Goal: Transaction & Acquisition: Subscribe to service/newsletter

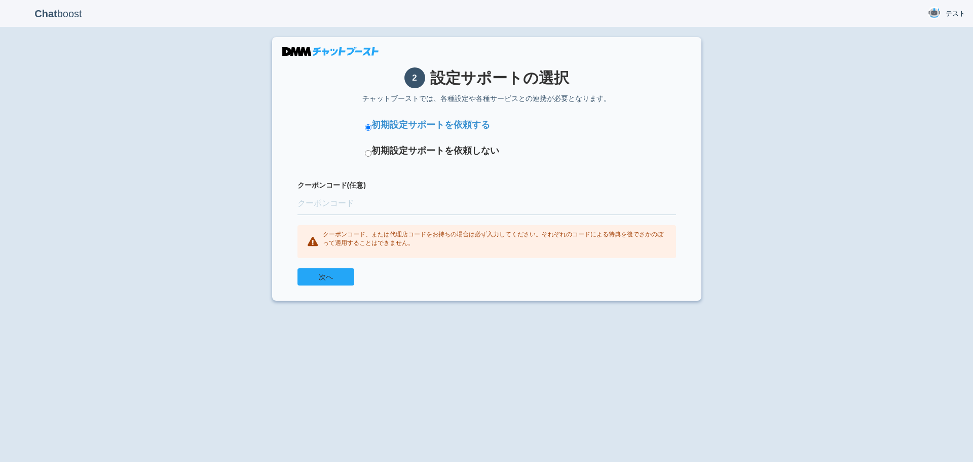
click at [331, 277] on button "次へ" at bounding box center [325, 276] width 57 height 17
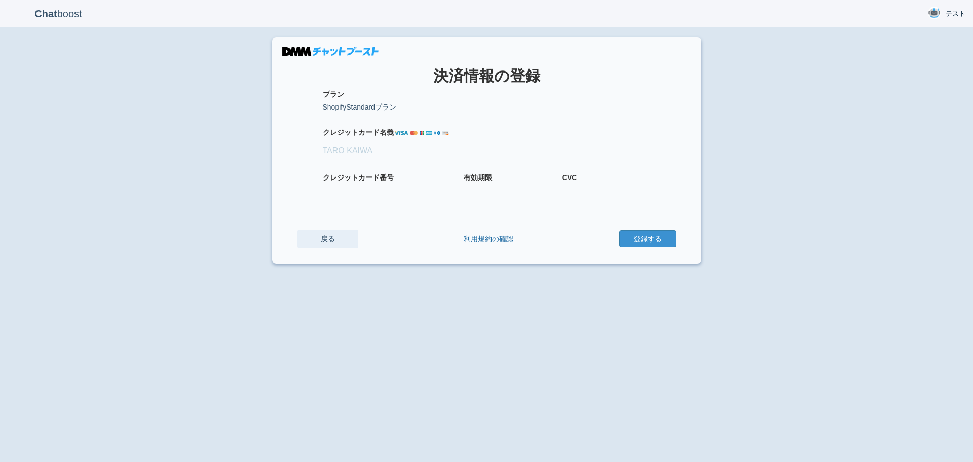
click at [333, 237] on link "戻る" at bounding box center [327, 239] width 61 height 19
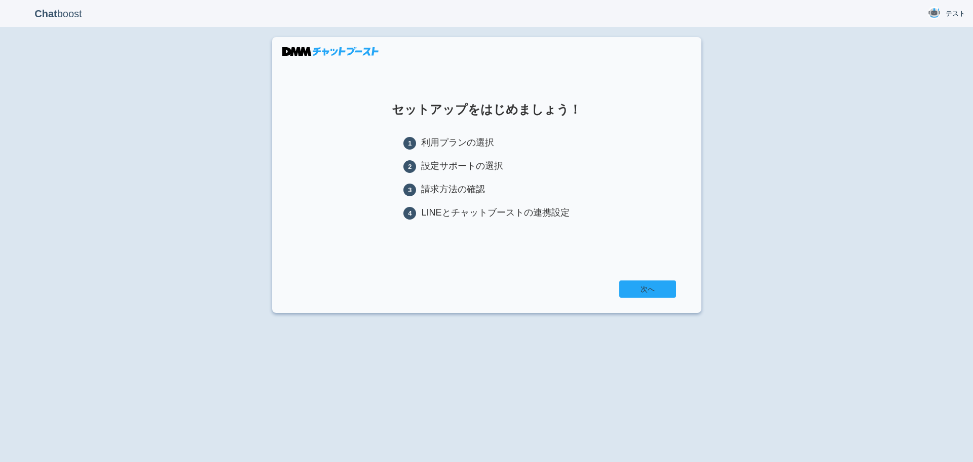
click at [648, 285] on link "次へ" at bounding box center [647, 288] width 57 height 17
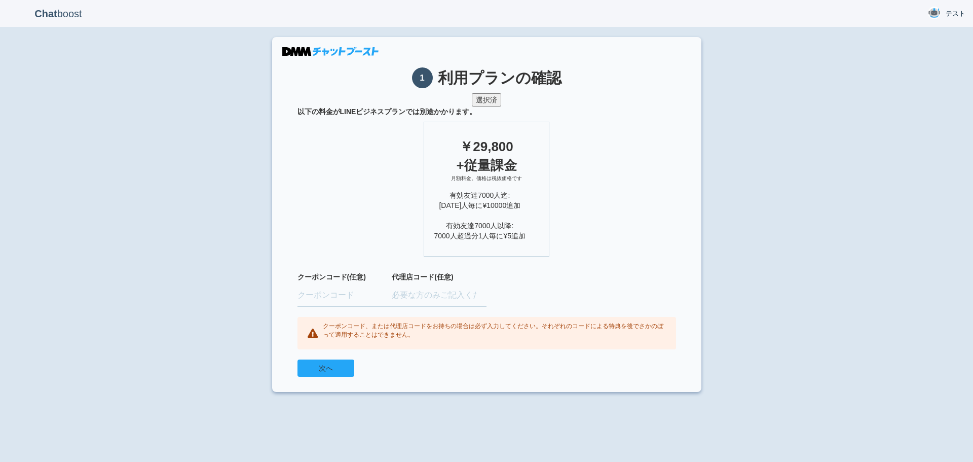
click at [334, 361] on button "次へ" at bounding box center [325, 367] width 57 height 17
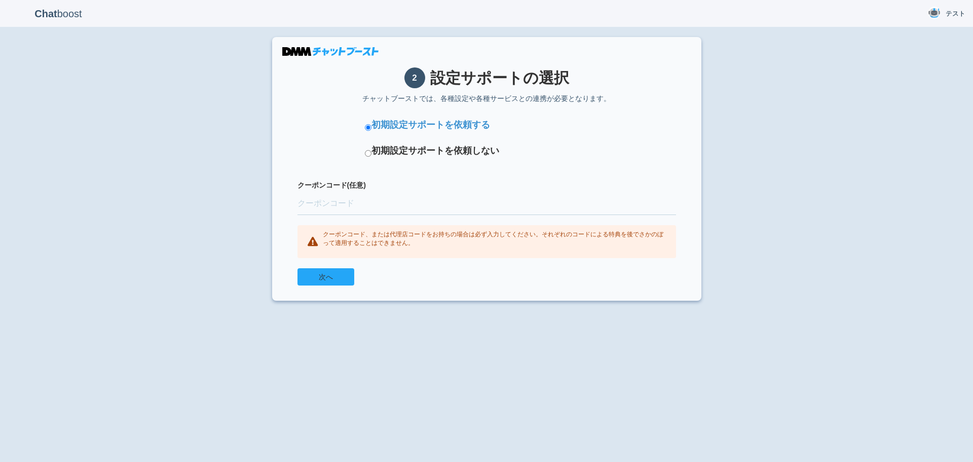
click at [340, 279] on button "次へ" at bounding box center [325, 276] width 57 height 17
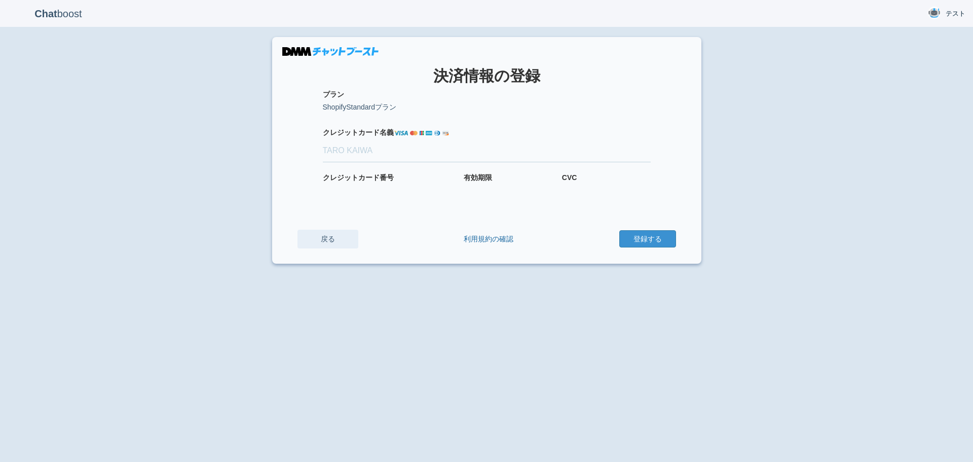
click at [323, 238] on link "戻る" at bounding box center [327, 239] width 61 height 19
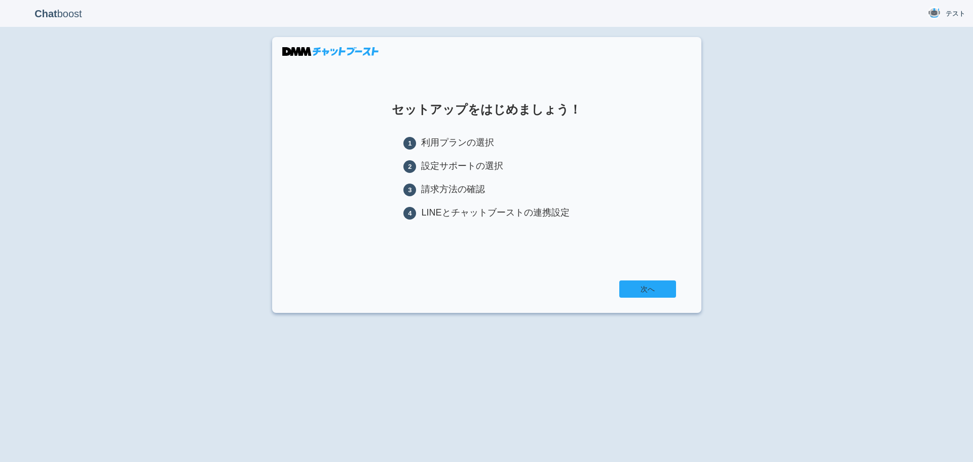
click at [643, 280] on section "セットアップをはじめましょう！ 1 利用プランの選択 2 設定サポートの選択 3 請求方法の確認 4 LINEとチャットブーストの連携設定 次へ" at bounding box center [486, 175] width 429 height 276
click at [639, 285] on link "次へ" at bounding box center [647, 288] width 57 height 17
drag, startPoint x: 468, startPoint y: 221, endPoint x: 532, endPoint y: 268, distance: 79.4
click at [467, 224] on ul "1 利用プランの選択 2 設定サポートの選択 3 請求方法の確認 4 LINEとチャットブーストの連携設定" at bounding box center [486, 182] width 166 height 93
click at [659, 292] on link "次へ" at bounding box center [647, 288] width 57 height 17
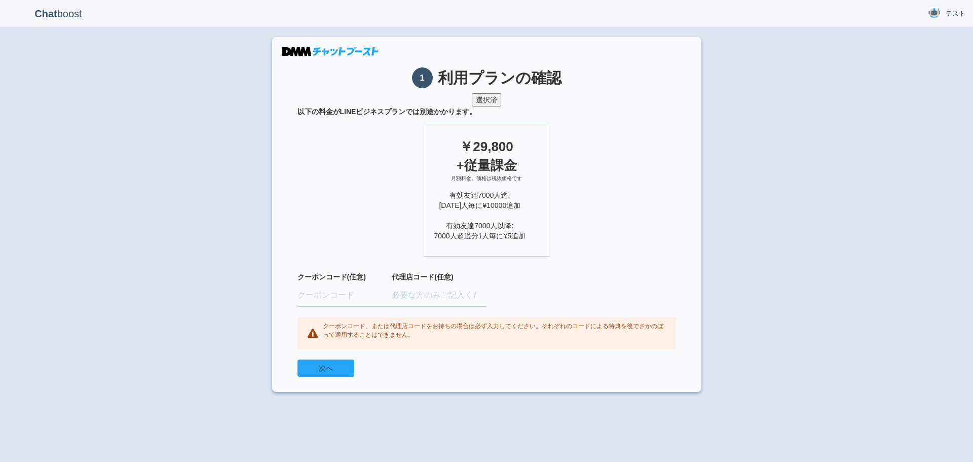
click at [317, 370] on button "次へ" at bounding box center [325, 367] width 57 height 17
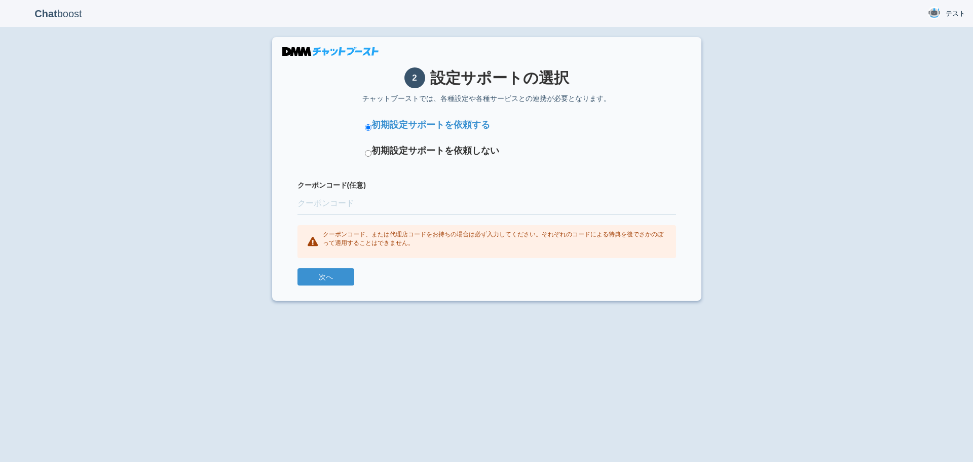
click at [339, 216] on div "クーポンコード(任意)" at bounding box center [486, 202] width 378 height 45
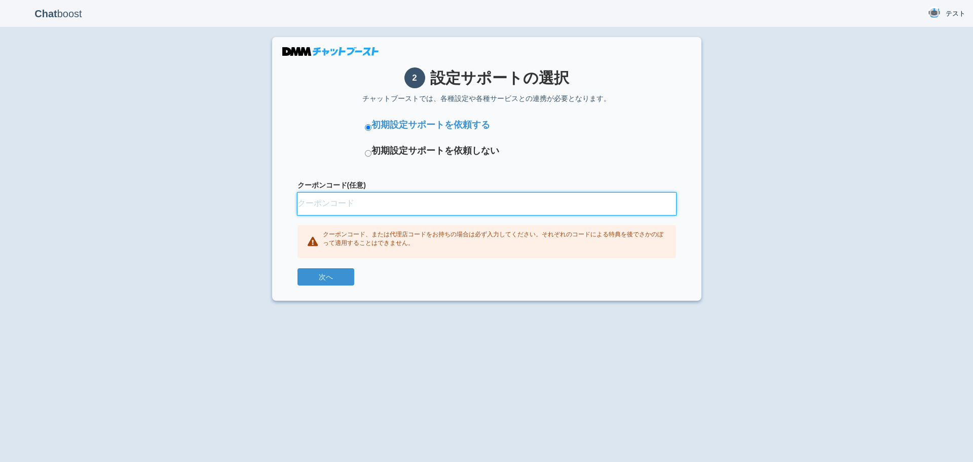
click at [346, 210] on input "クーポンコード(任意)" at bounding box center [486, 204] width 378 height 22
paste input "FINUNLB"
type input "FINUNLB"
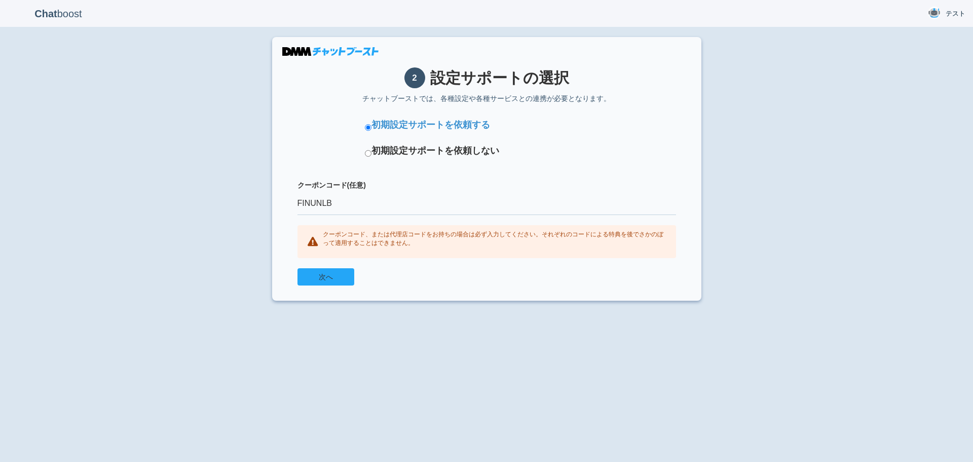
drag, startPoint x: 332, startPoint y: 276, endPoint x: 329, endPoint y: 280, distance: 5.2
click at [329, 280] on button "次へ" at bounding box center [325, 276] width 57 height 17
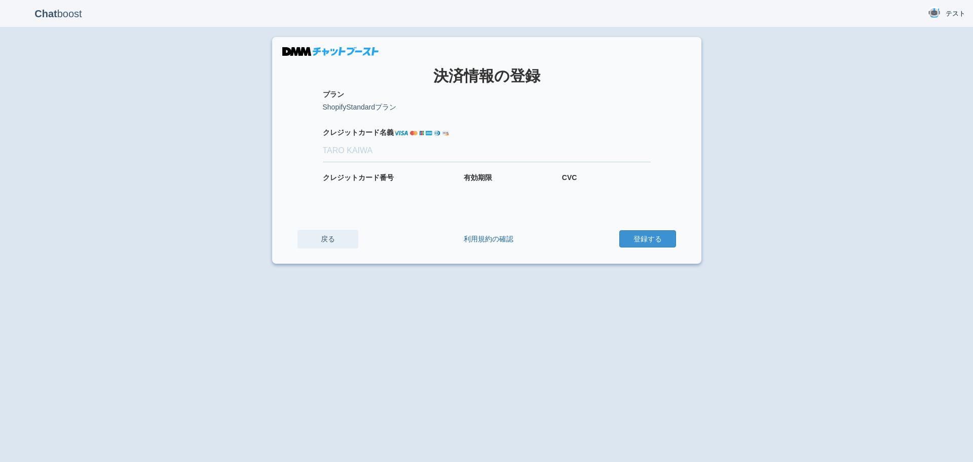
click at [326, 234] on link "戻る" at bounding box center [327, 239] width 61 height 19
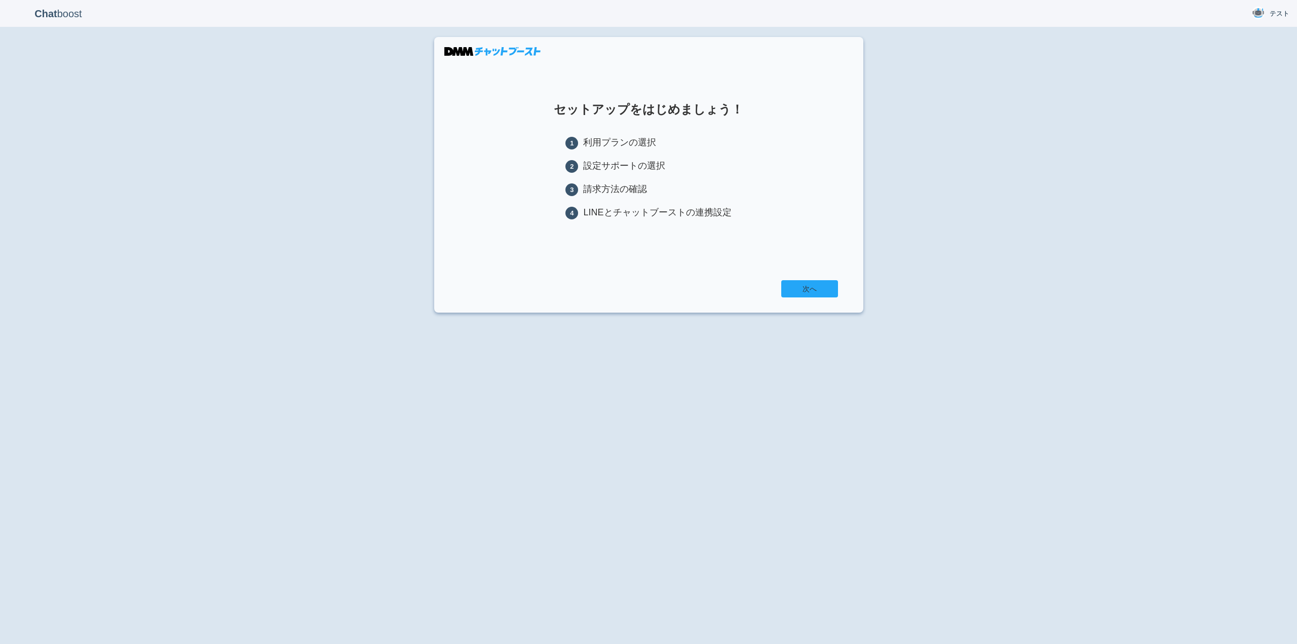
click at [805, 290] on link "次へ" at bounding box center [809, 288] width 57 height 17
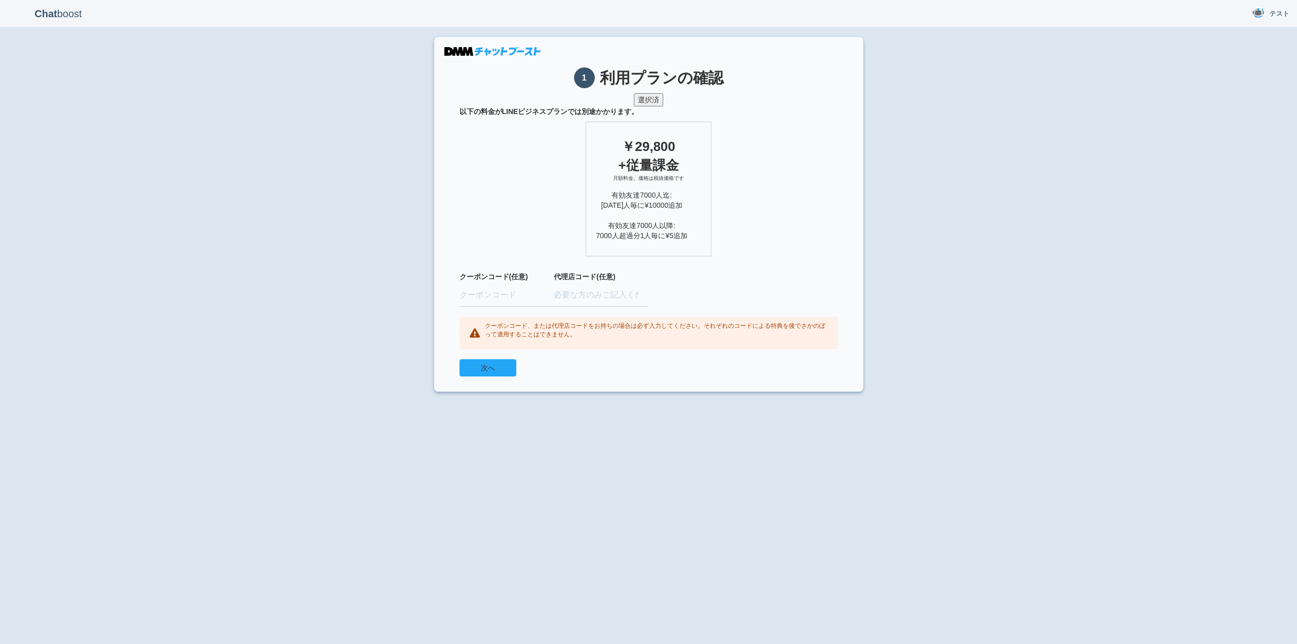
click at [491, 370] on button "次へ" at bounding box center [488, 367] width 57 height 17
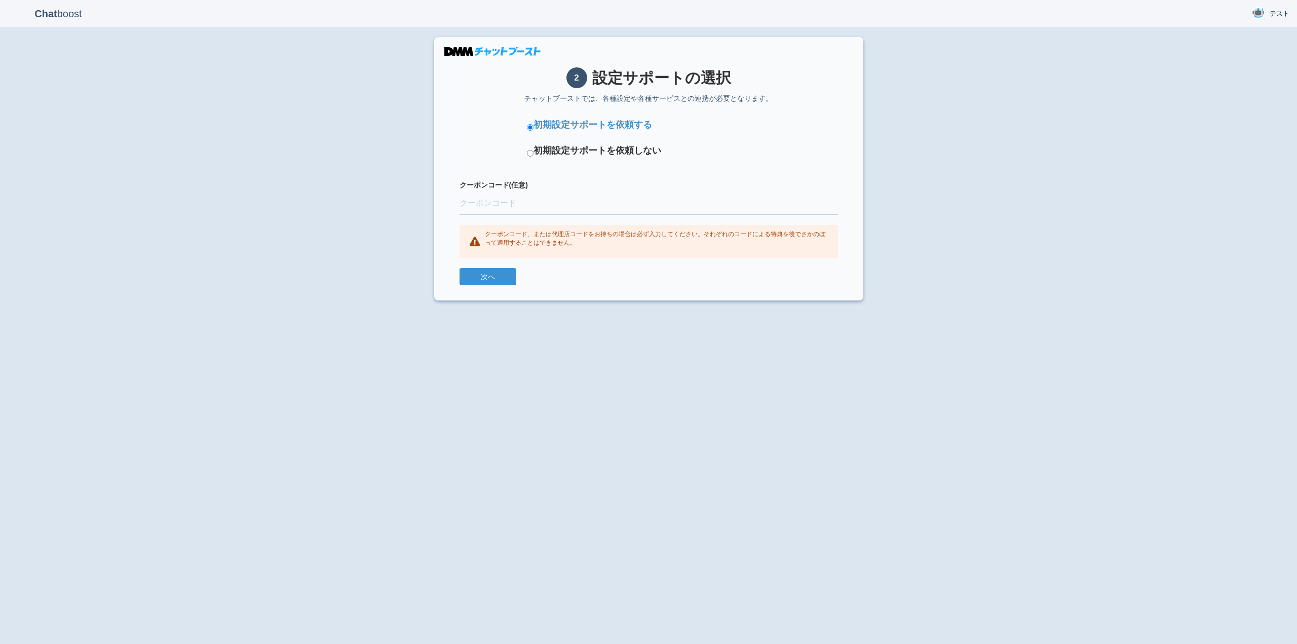
click at [589, 158] on li "初期設定サポートを依頼しない" at bounding box center [648, 152] width 243 height 16
click at [588, 150] on label "初期設定サポートを依頼しない" at bounding box center [598, 150] width 128 height 13
click at [534, 150] on input "初期設定サポートを依頼しない" at bounding box center [530, 153] width 7 height 7
radio input "true"
drag, startPoint x: 678, startPoint y: 155, endPoint x: 504, endPoint y: 152, distance: 174.3
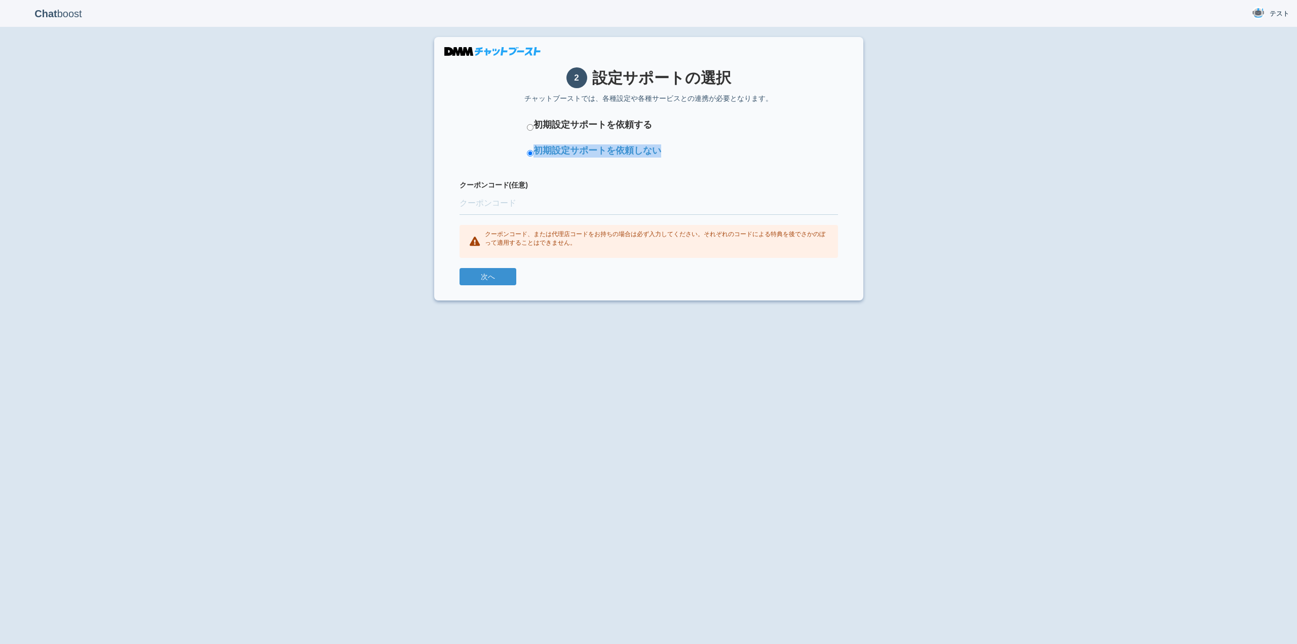
click at [504, 152] on form "初期設定サポートを依頼する 初期設定サポートを依頼しない クーポンコード(任意) クーポンコード、または代理店コードをお持ちの場合は必ず入力してください。それ…" at bounding box center [649, 202] width 378 height 167
click at [599, 200] on input "クーポンコード(任意)" at bounding box center [649, 204] width 378 height 22
drag, startPoint x: 682, startPoint y: 154, endPoint x: 520, endPoint y: 150, distance: 161.2
click at [520, 150] on form "初期設定サポートを依頼する 初期設定サポートを依頼しない クーポンコード(任意) クーポンコード、または代理店コードをお持ちの場合は必ず入力してください。それ…" at bounding box center [649, 202] width 378 height 167
click at [501, 276] on button "次へ" at bounding box center [488, 276] width 57 height 17
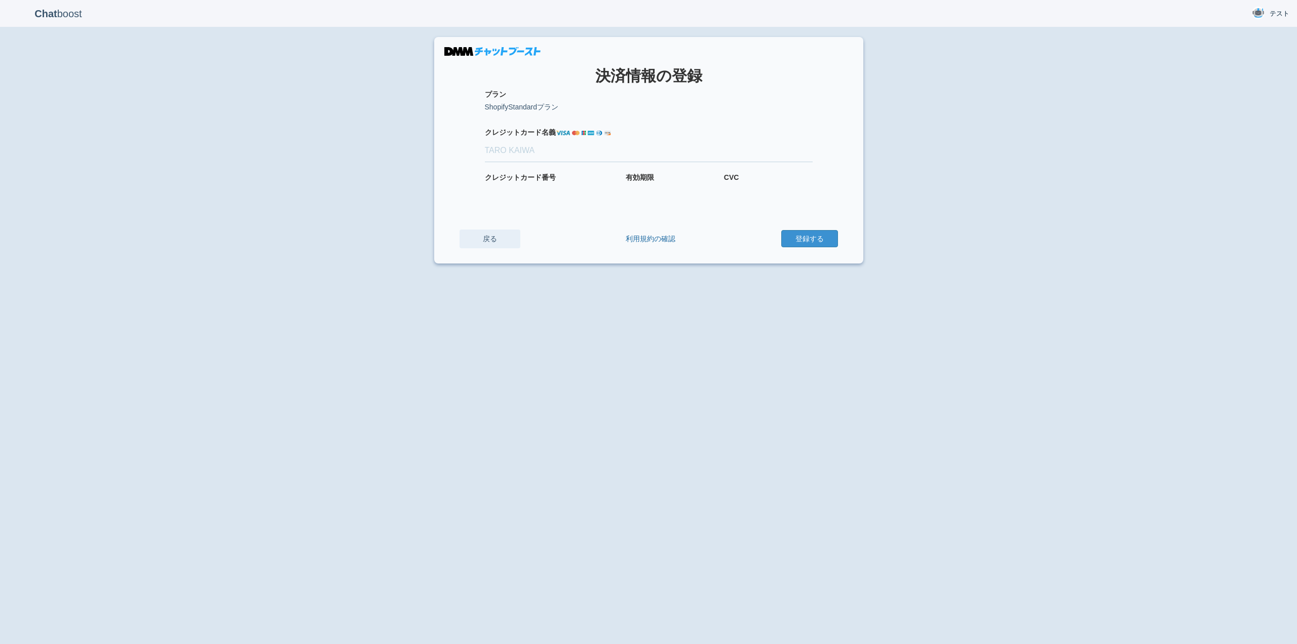
click at [486, 236] on link "戻る" at bounding box center [490, 239] width 61 height 19
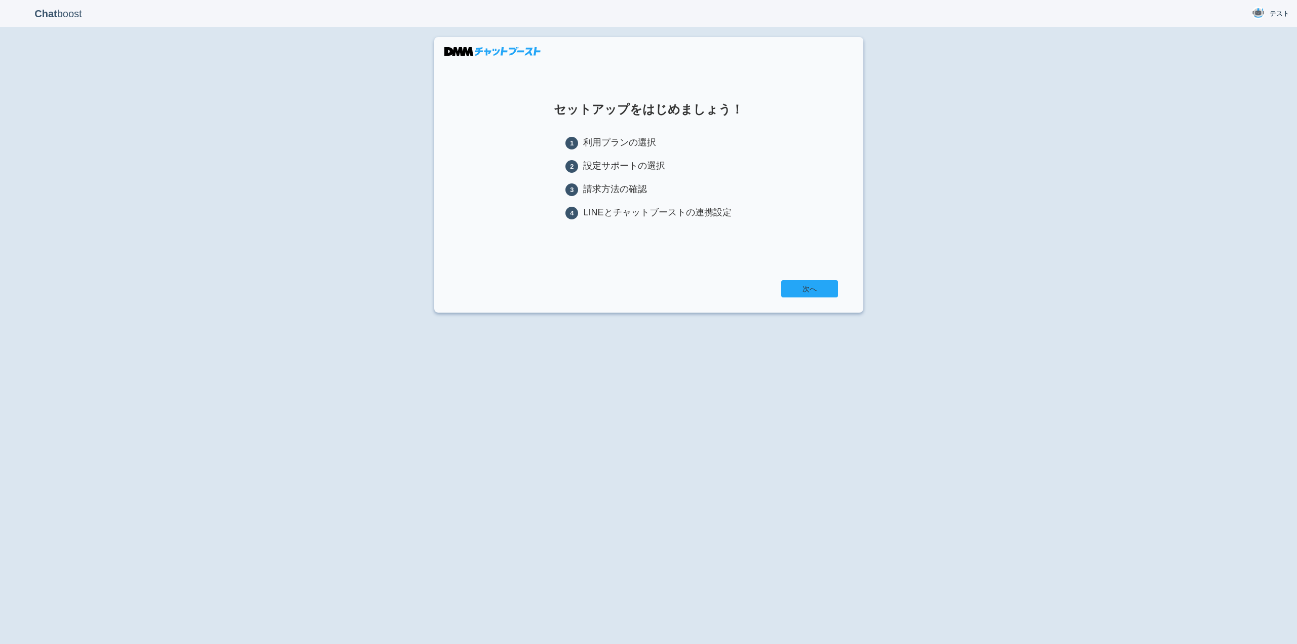
click at [804, 295] on link "次へ" at bounding box center [809, 288] width 57 height 17
